Goal: Navigation & Orientation: Find specific page/section

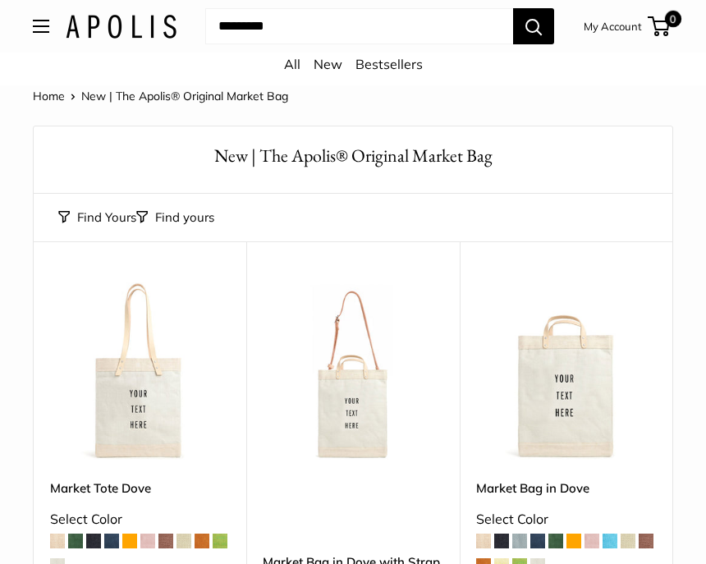
click at [48, 99] on link "Home" at bounding box center [49, 96] width 32 height 15
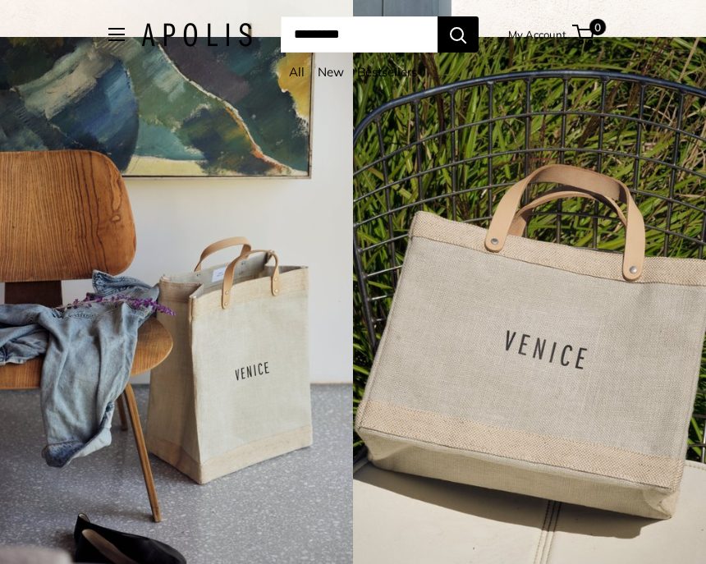
click at [290, 76] on link "All" at bounding box center [297, 72] width 16 height 16
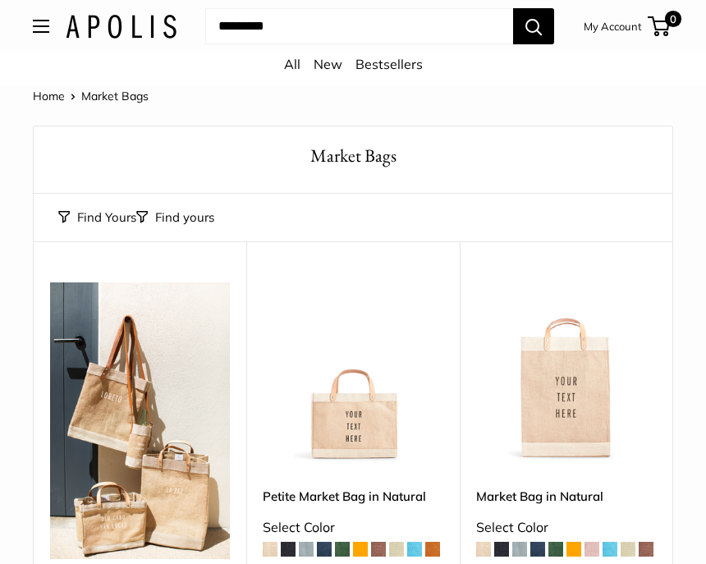
click at [48, 24] on button "Open menu" at bounding box center [41, 26] width 16 height 13
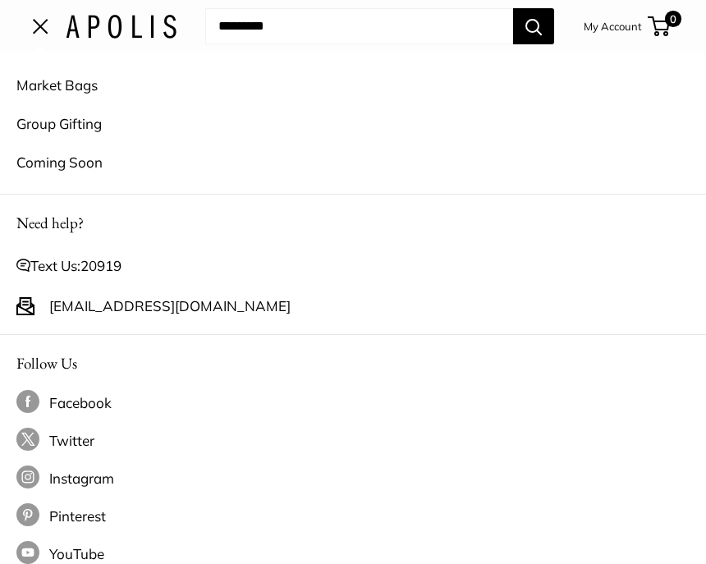
click at [85, 169] on link "Coming Soon" at bounding box center [352, 162] width 673 height 39
click at [25, 169] on link "Coming Soon" at bounding box center [352, 162] width 673 height 39
click at [44, 85] on link "Market Bags" at bounding box center [352, 85] width 673 height 39
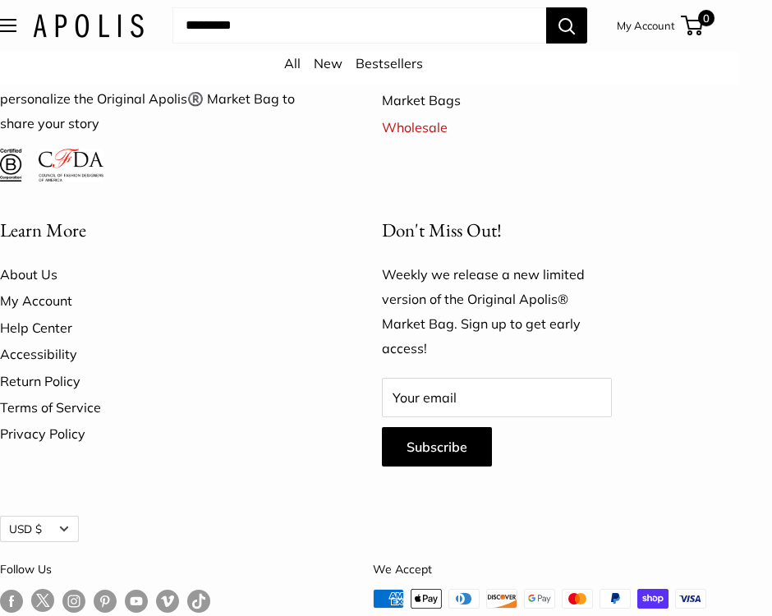
scroll to position [4053, 33]
